Goal: Navigation & Orientation: Find specific page/section

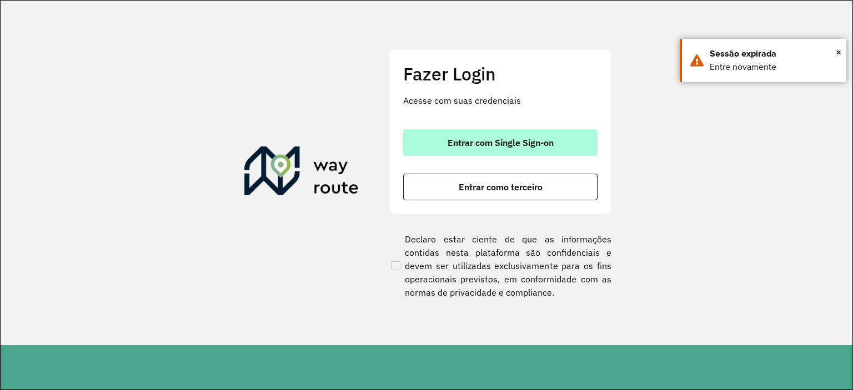
click at [492, 147] on span "Entrar com Single Sign-on" at bounding box center [501, 142] width 106 height 9
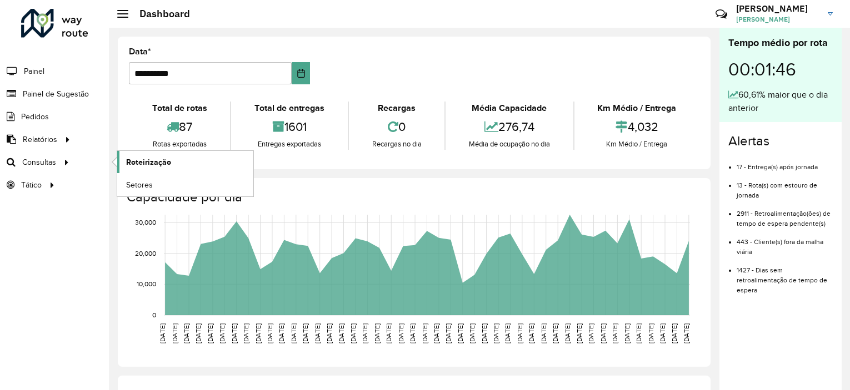
click at [152, 164] on span "Roteirização" at bounding box center [148, 163] width 45 height 12
click at [139, 183] on span "Setores" at bounding box center [139, 185] width 27 height 12
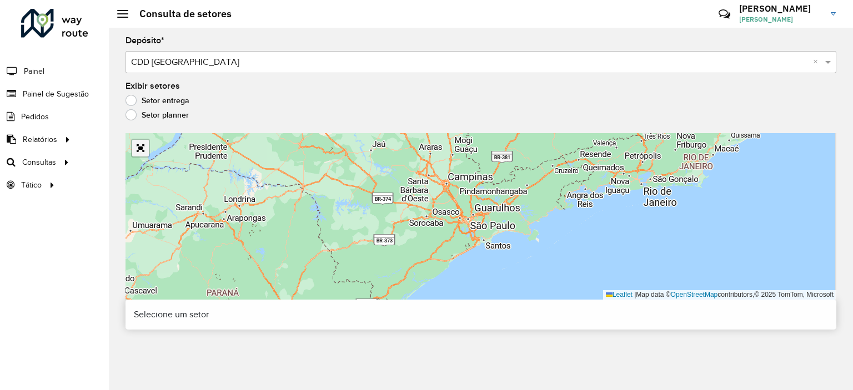
click at [143, 154] on link "Abrir mapa em tela cheia" at bounding box center [140, 148] width 17 height 17
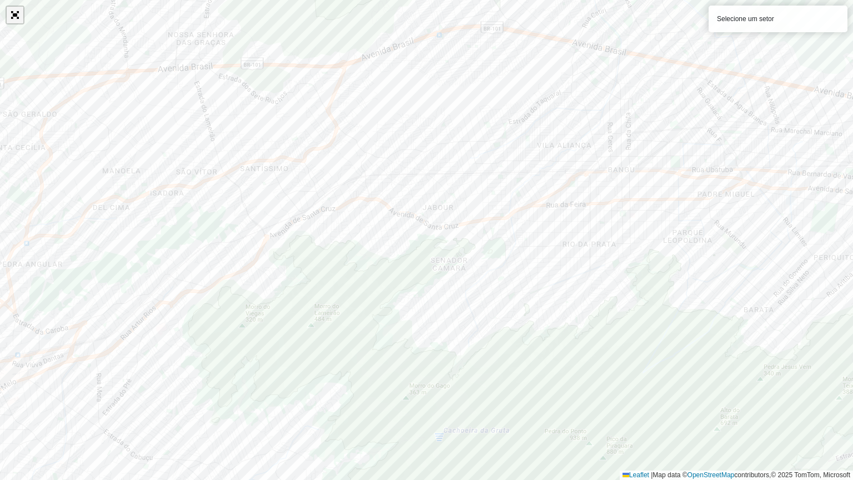
click at [15, 16] on link "Abrir mapa em tela cheia" at bounding box center [15, 15] width 17 height 17
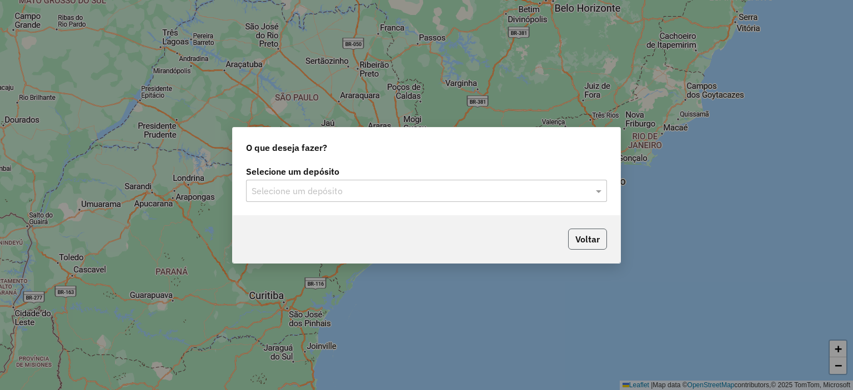
click at [596, 246] on button "Voltar" at bounding box center [587, 239] width 39 height 21
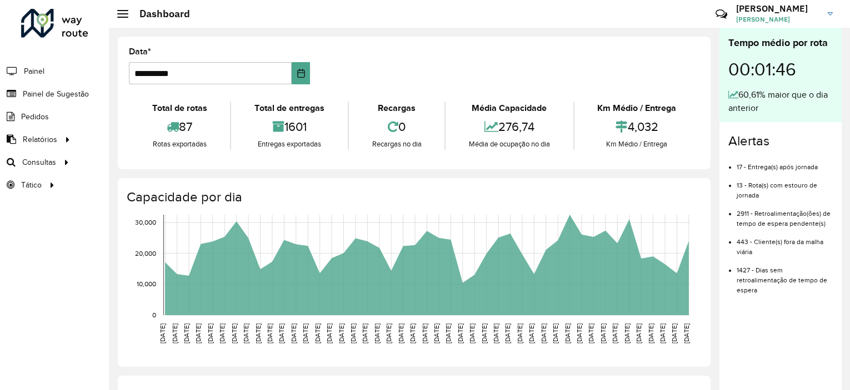
click at [596, 245] on rect at bounding box center [427, 265] width 526 height 101
click at [589, 239] on rect at bounding box center [427, 265] width 526 height 101
